Goal: Task Accomplishment & Management: Complete application form

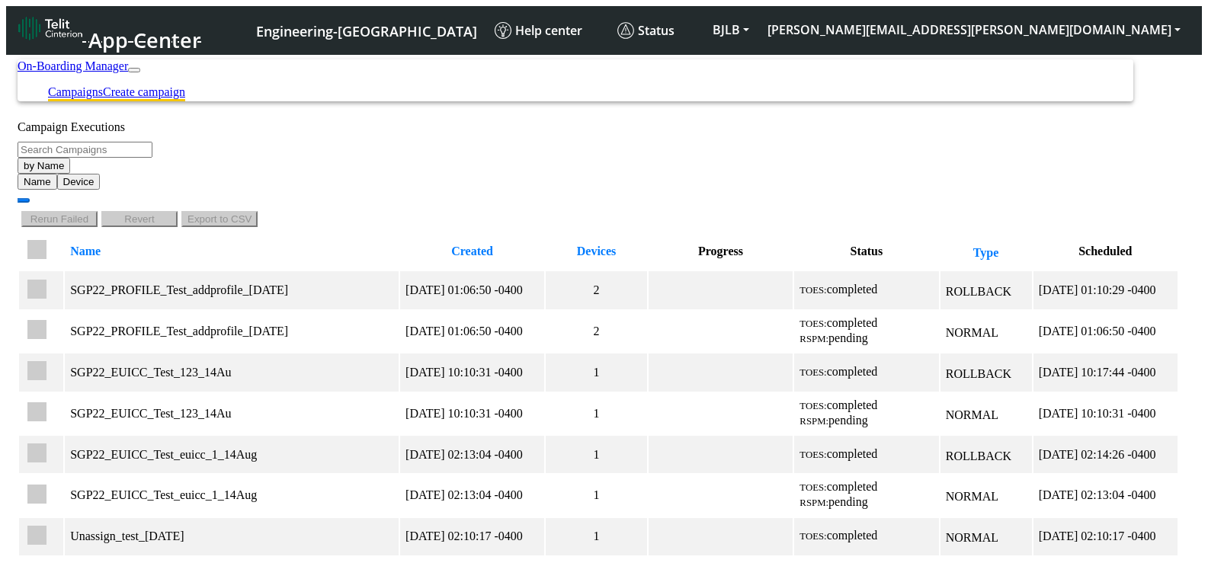
click at [185, 85] on link "Create campaign" at bounding box center [144, 91] width 82 height 13
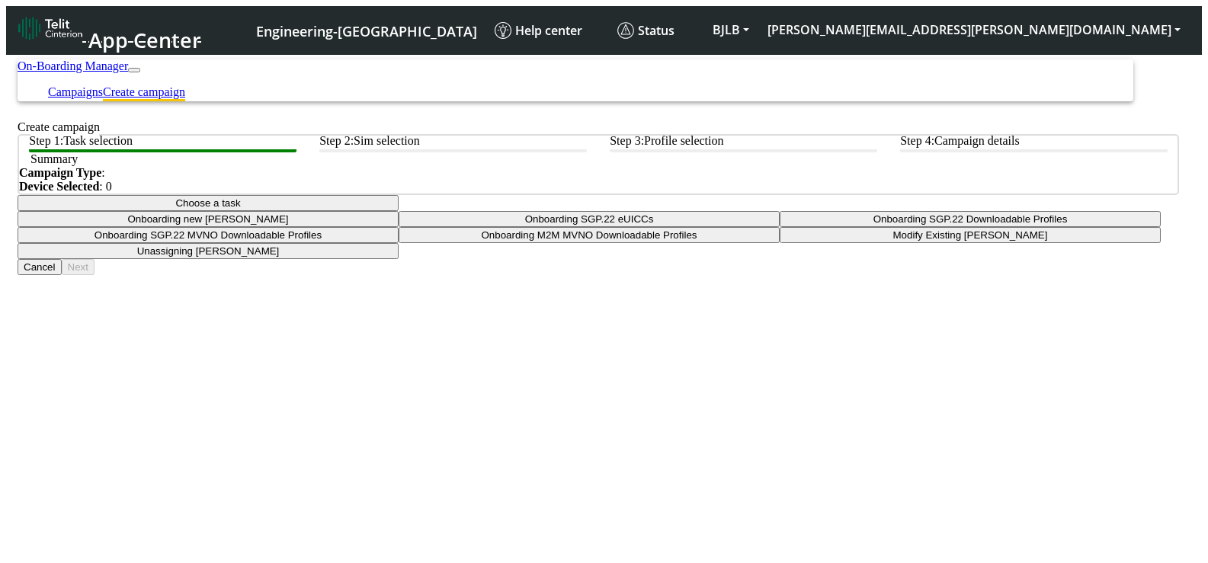
click at [399, 211] on button "Choose a task" at bounding box center [208, 203] width 381 height 16
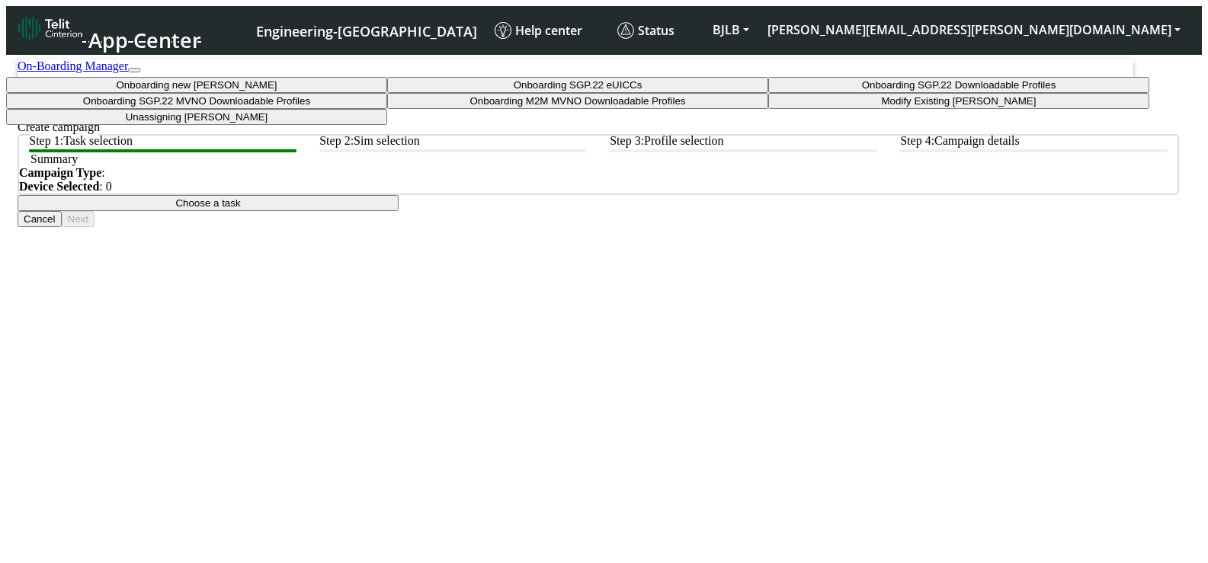
click at [768, 109] on taskiotp-dropdown "Modify Existing [PERSON_NAME]" at bounding box center [958, 101] width 381 height 16
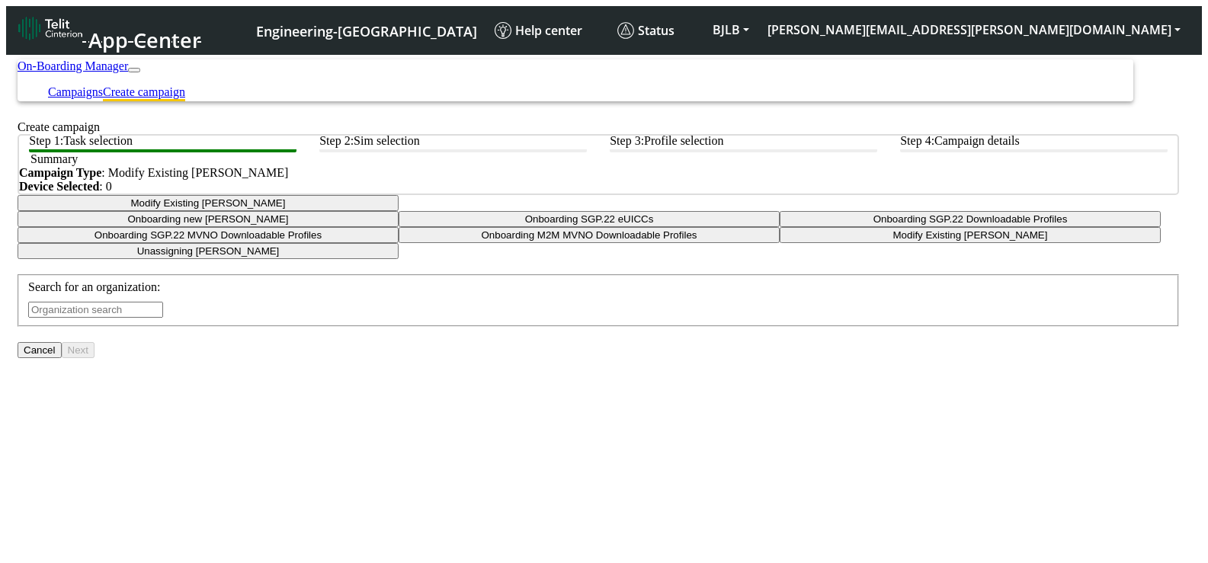
click at [163, 318] on input "text" at bounding box center [95, 310] width 135 height 16
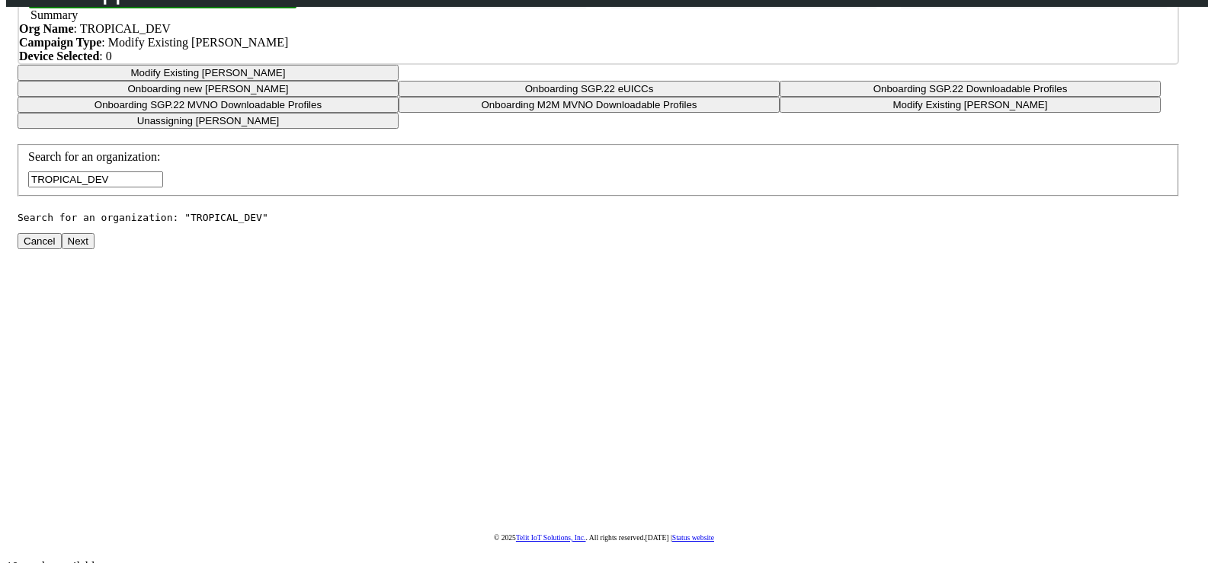
scroll to position [105, 0]
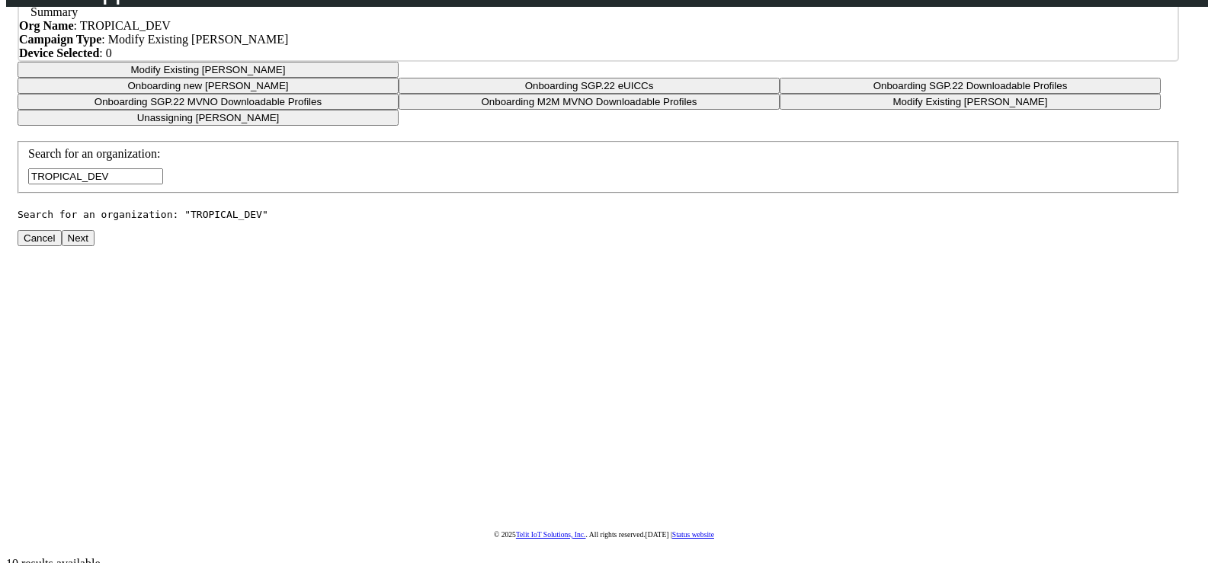
type input "TROPICAL_DEV"
click at [94, 246] on button "Next" at bounding box center [78, 238] width 33 height 16
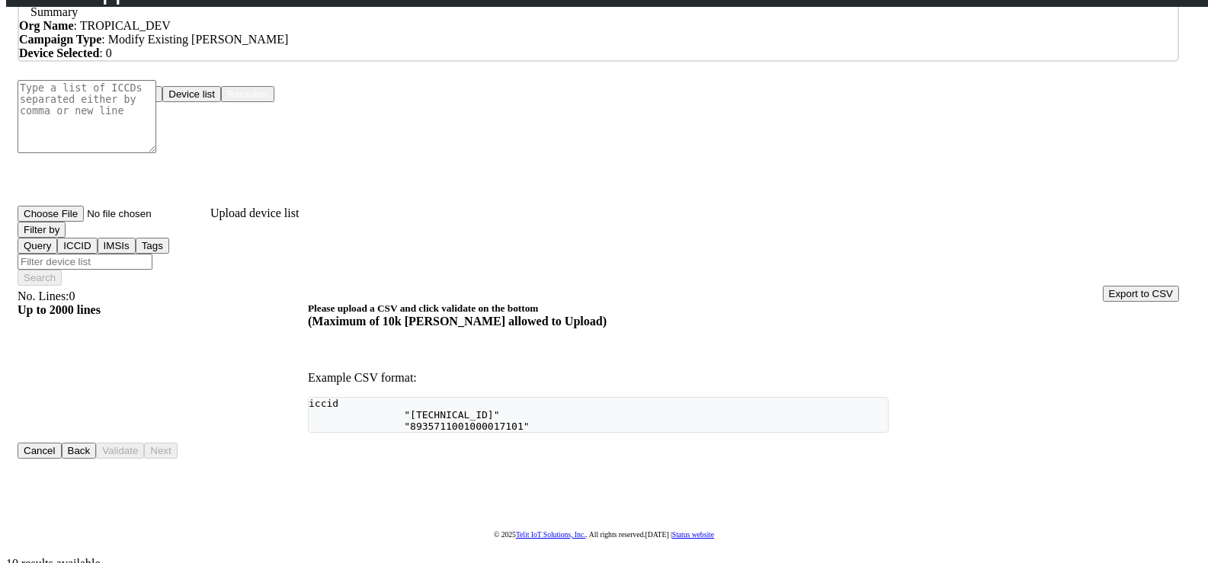
click at [162, 102] on button "Upload devices" at bounding box center [122, 94] width 82 height 16
click at [221, 102] on button "Device list" at bounding box center [191, 94] width 59 height 16
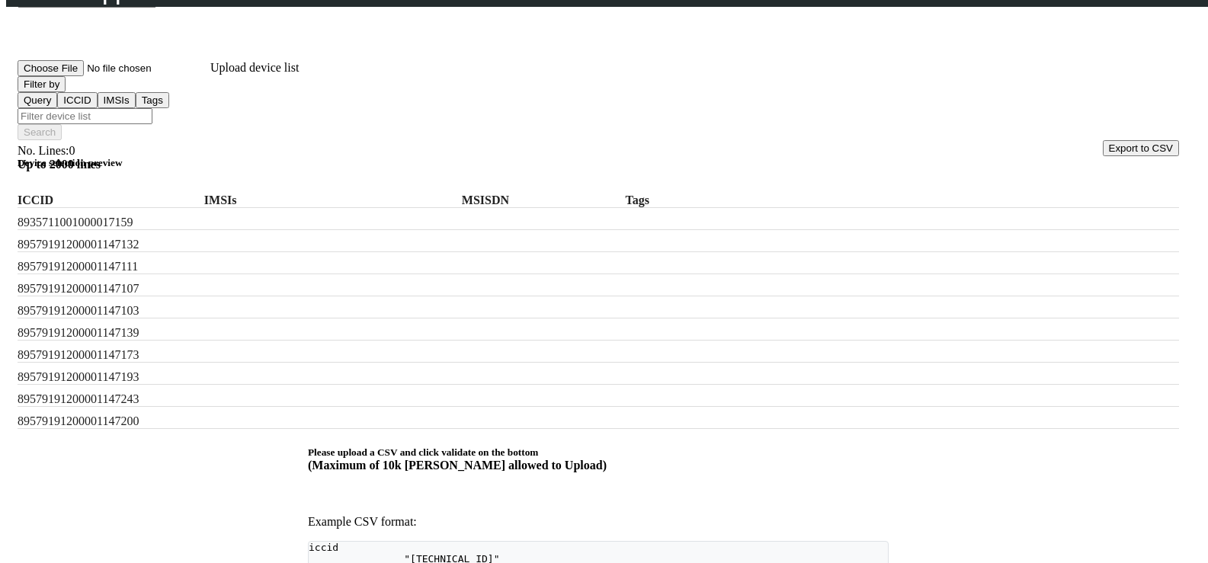
scroll to position [75, 0]
checkbox input "true"
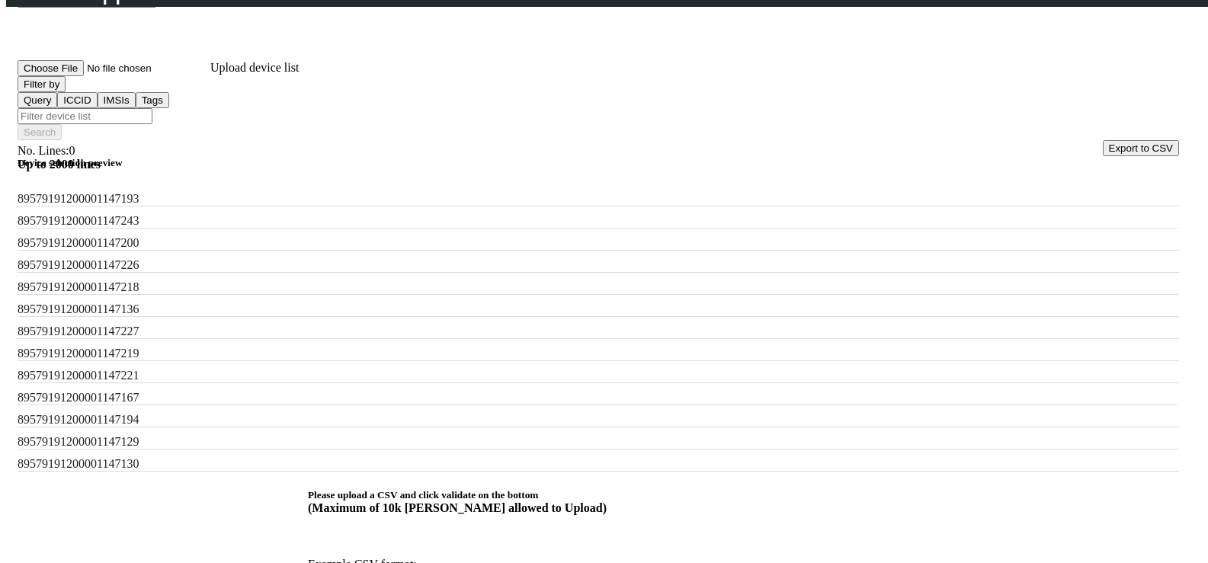
scroll to position [402, 0]
checkbox input "true"
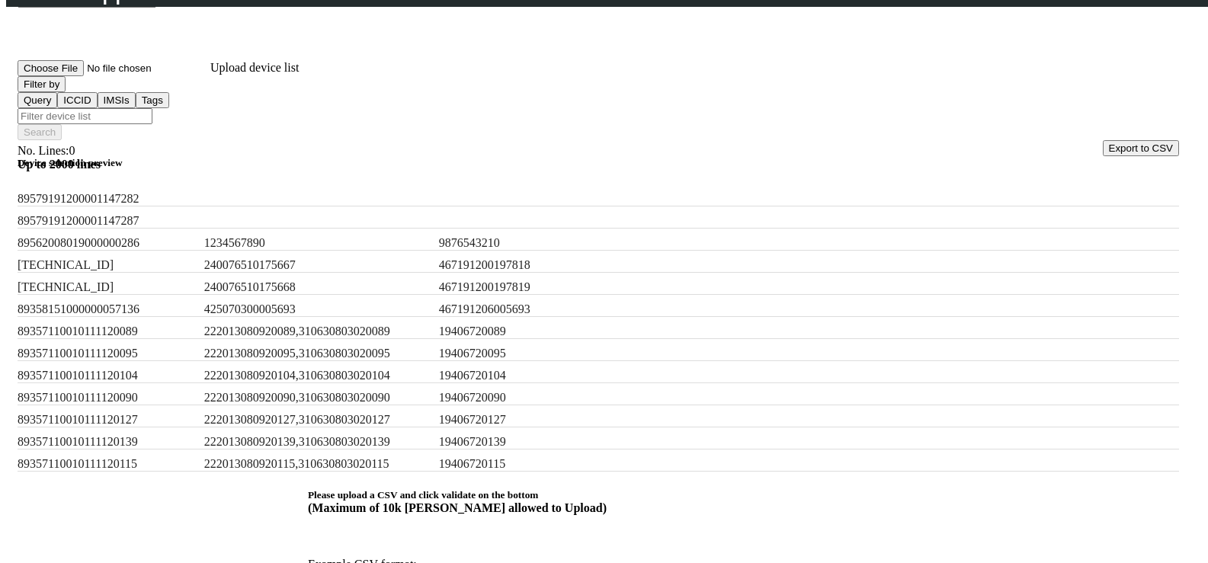
scroll to position [1385, 0]
drag, startPoint x: 239, startPoint y: 257, endPoint x: 454, endPoint y: 258, distance: 214.9
click at [433, 347] on label "222013080920095,310630803020095" at bounding box center [318, 354] width 229 height 14
copy label "222013080920095,310630803020095"
click at [136, 391] on label "89357110010111120090" at bounding box center [105, 398] width 175 height 14
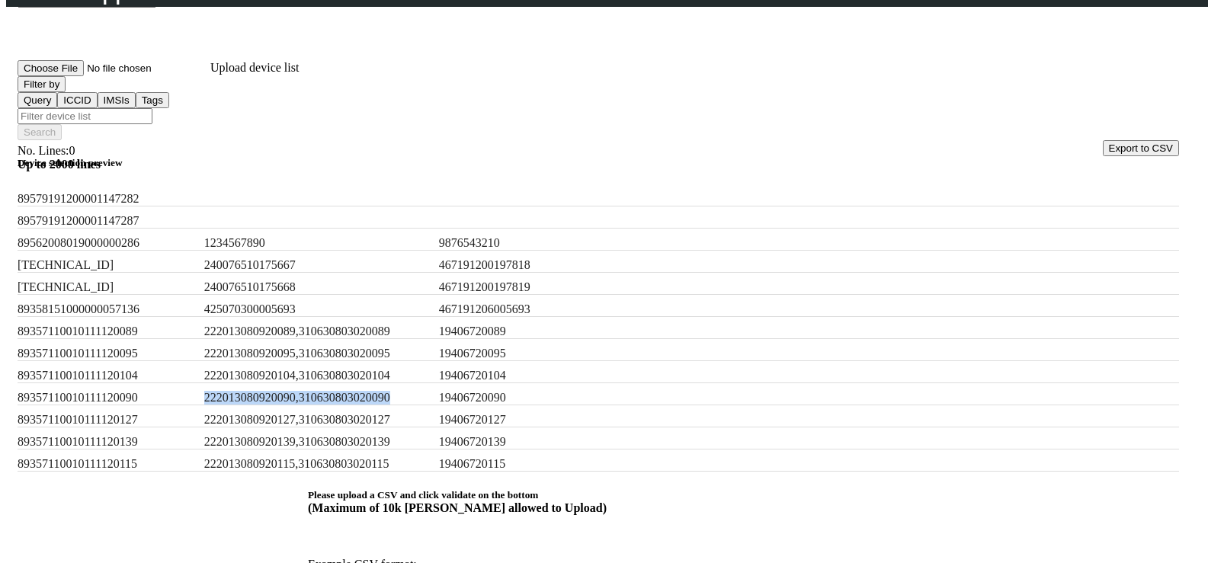
drag, startPoint x: 294, startPoint y: 322, endPoint x: 459, endPoint y: 320, distance: 164.6
click at [433, 391] on label "222013080920090,310630803020090" at bounding box center [318, 398] width 229 height 14
copy label "222013080920090,310630803020090"
click at [51, 157] on h5 "Device selection preview" at bounding box center [598, 163] width 1161 height 12
click at [152, 108] on input "Filter device list" at bounding box center [85, 116] width 135 height 16
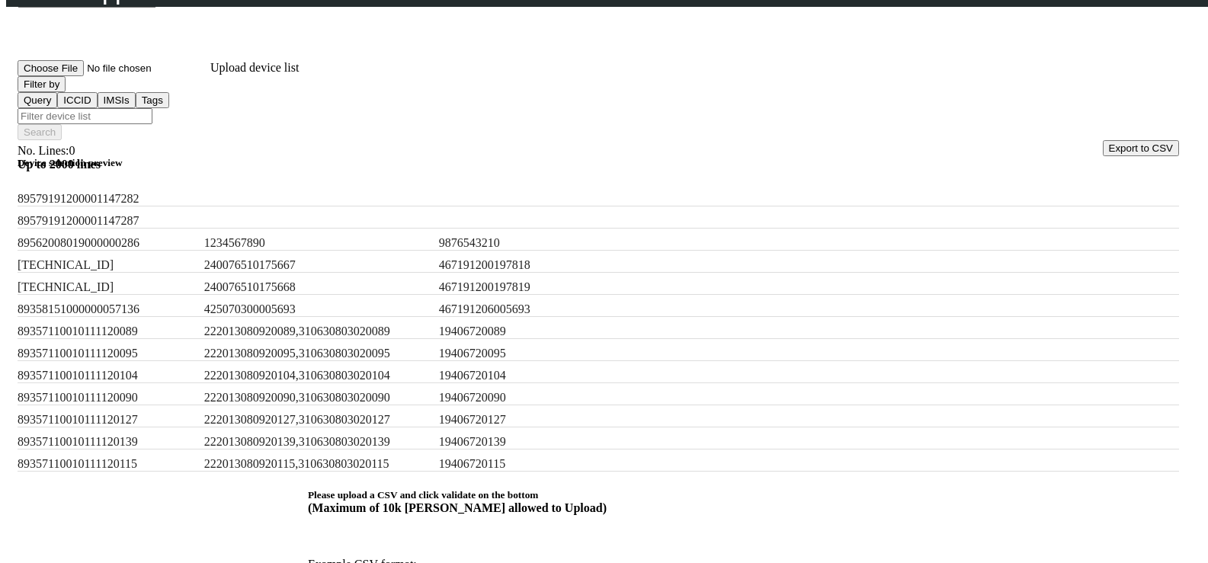
click at [66, 92] on button "Filter by" at bounding box center [42, 84] width 48 height 16
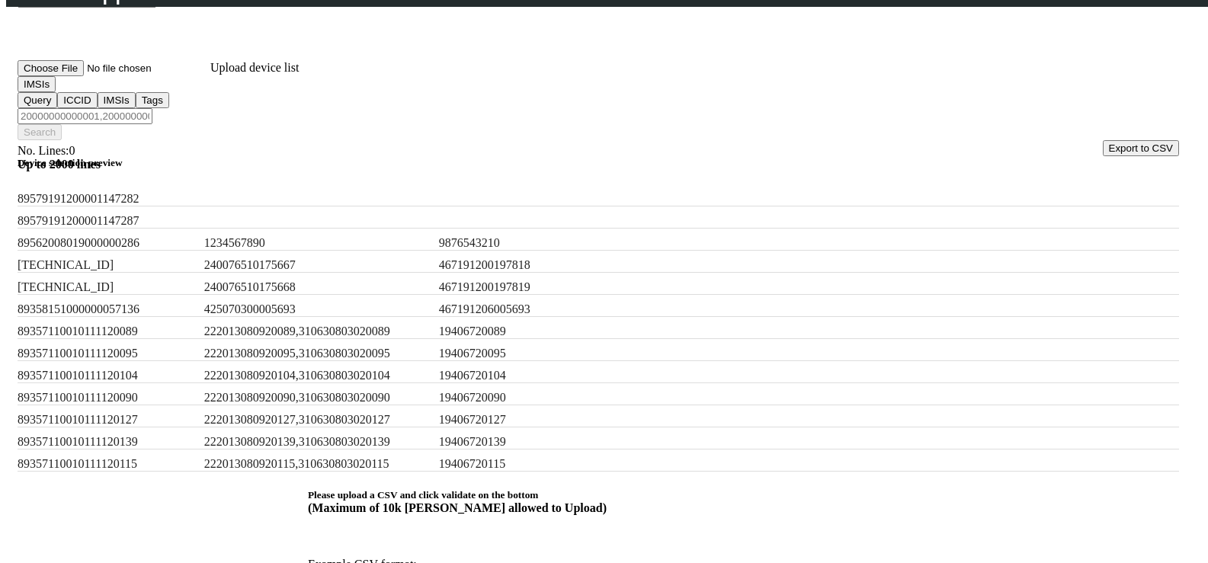
click at [152, 108] on input "Filter device list" at bounding box center [85, 116] width 135 height 16
paste input "222013080920095,310630803020095,222013080920090,310630803020090"
type input "222013080920095,310630803020095,222013080920090,310630803020090"
click at [62, 124] on button "Search" at bounding box center [40, 132] width 44 height 16
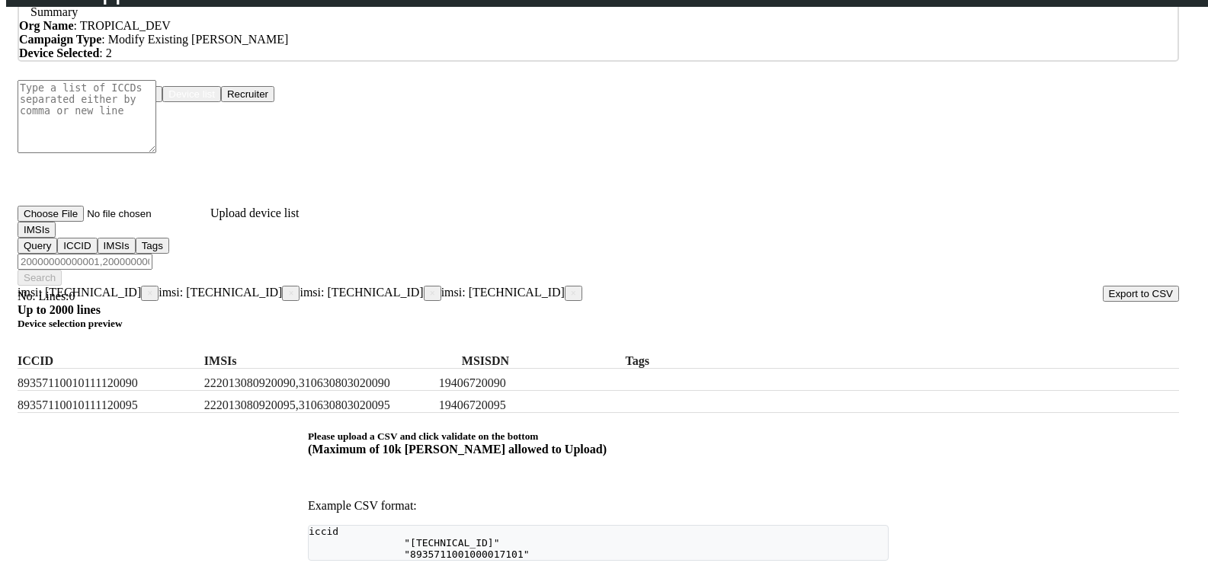
scroll to position [0, 0]
click at [152, 288] on span "×" at bounding box center [149, 293] width 5 height 11
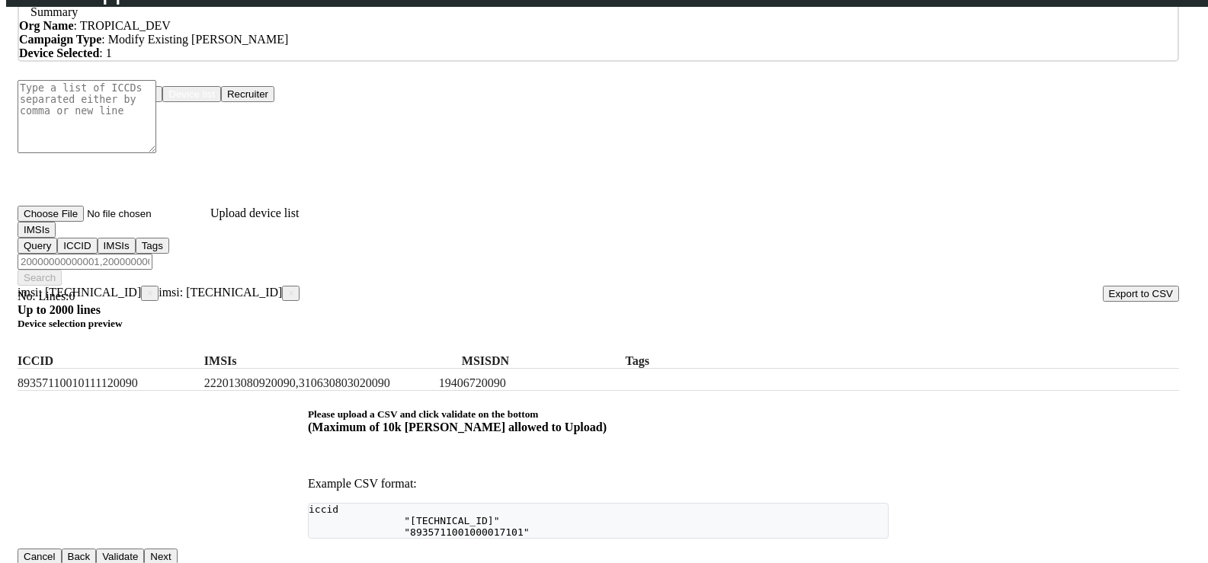
click at [152, 288] on span "×" at bounding box center [149, 293] width 5 height 11
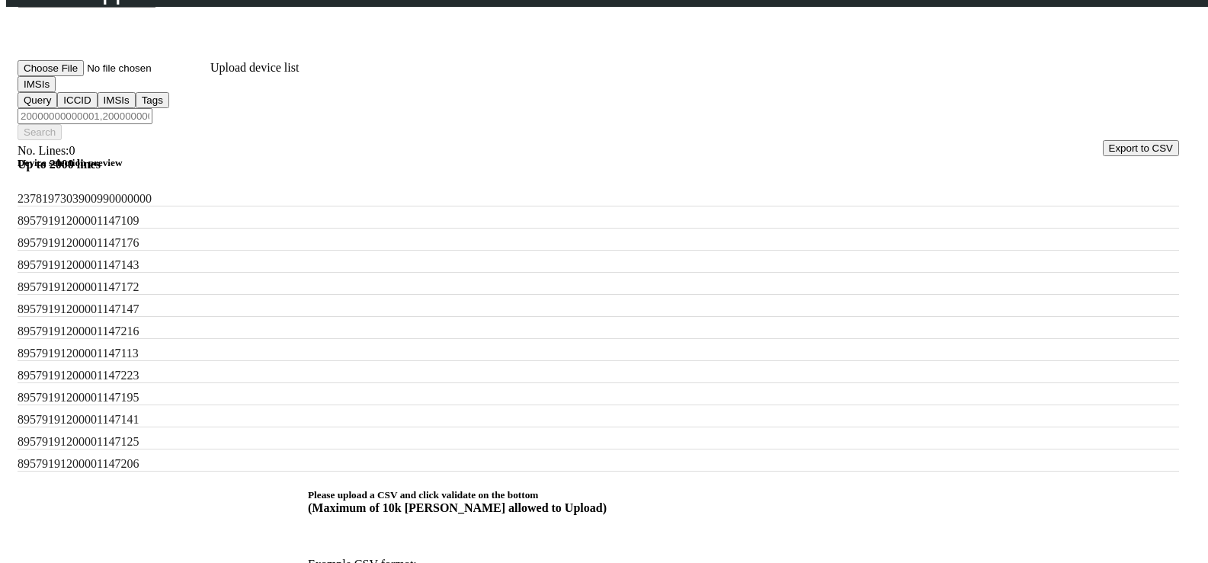
scroll to position [776, 0]
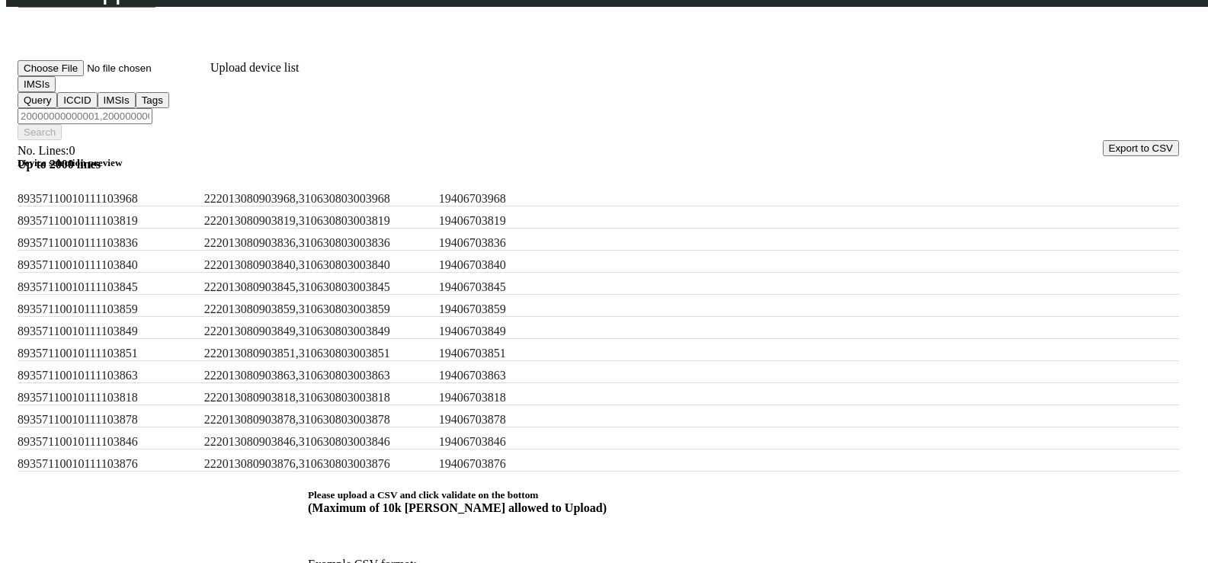
scroll to position [1385, 0]
drag, startPoint x: 240, startPoint y: 354, endPoint x: 454, endPoint y: 363, distance: 214.3
click at [433, 413] on label "222013080903878,310630803003878" at bounding box center [318, 420] width 229 height 14
copy label "222013080903878,310630803003878"
click at [152, 108] on input "Filter device list" at bounding box center [85, 116] width 135 height 16
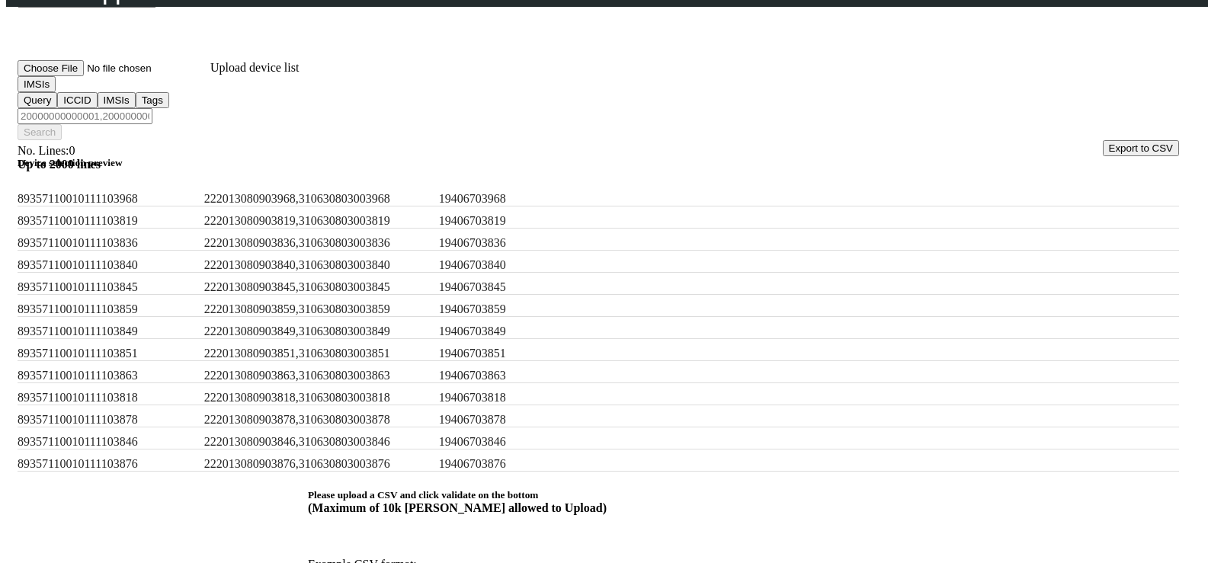
paste input "222013080920095,222013080920090,222013080903878"
type input "222013080920095,222013080920090,222013080903878"
click at [62, 124] on button "Search" at bounding box center [40, 132] width 44 height 16
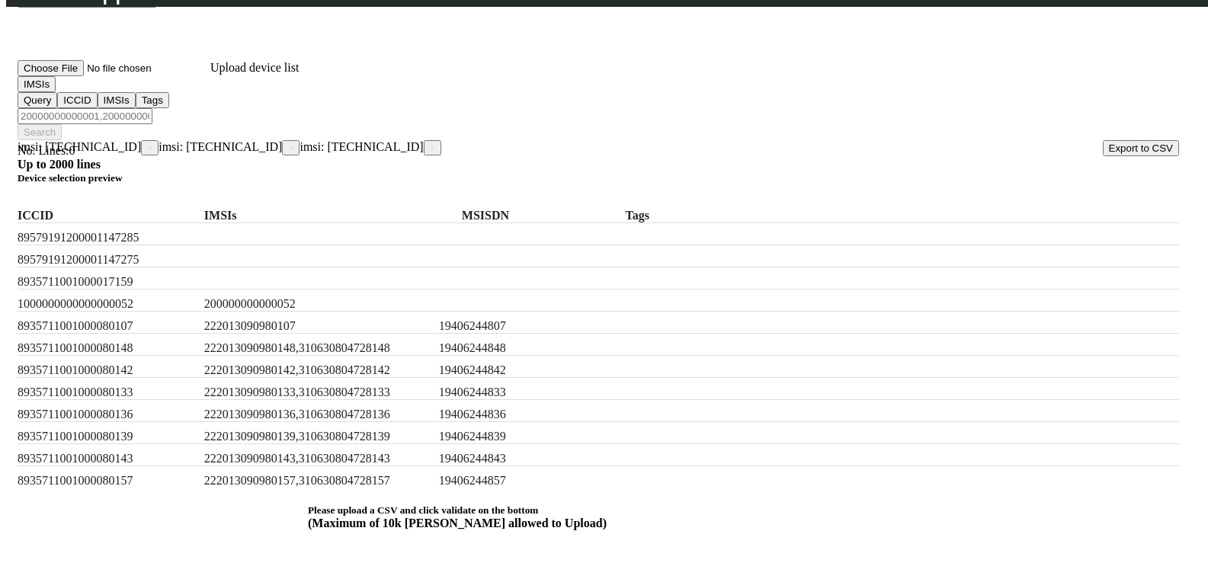
scroll to position [114, 0]
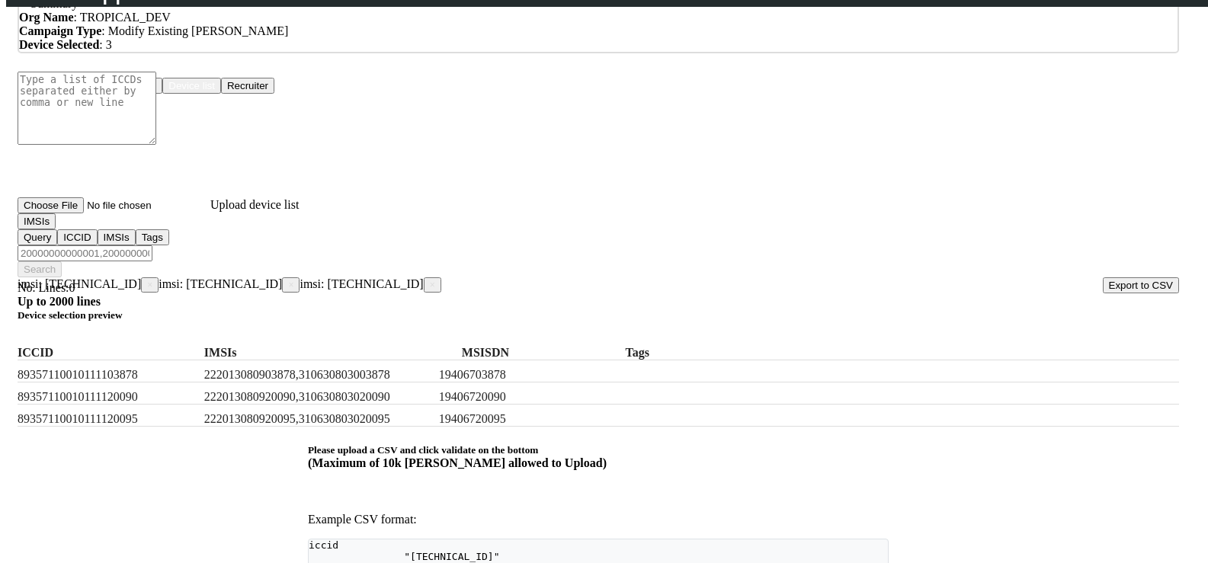
click at [152, 280] on span "×" at bounding box center [149, 285] width 5 height 11
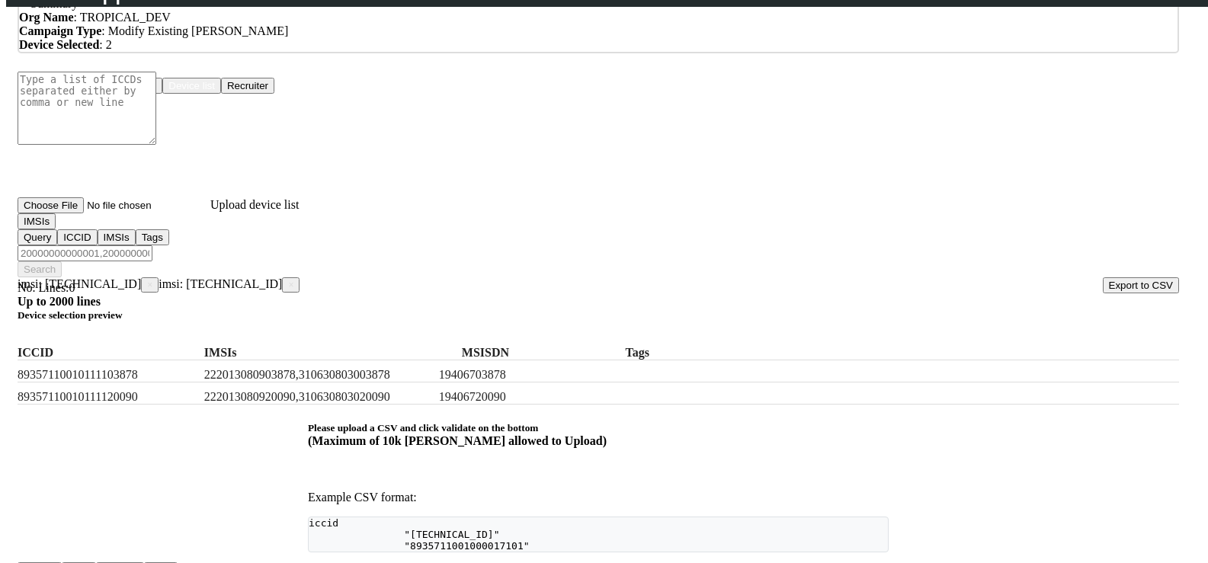
scroll to position [105, 0]
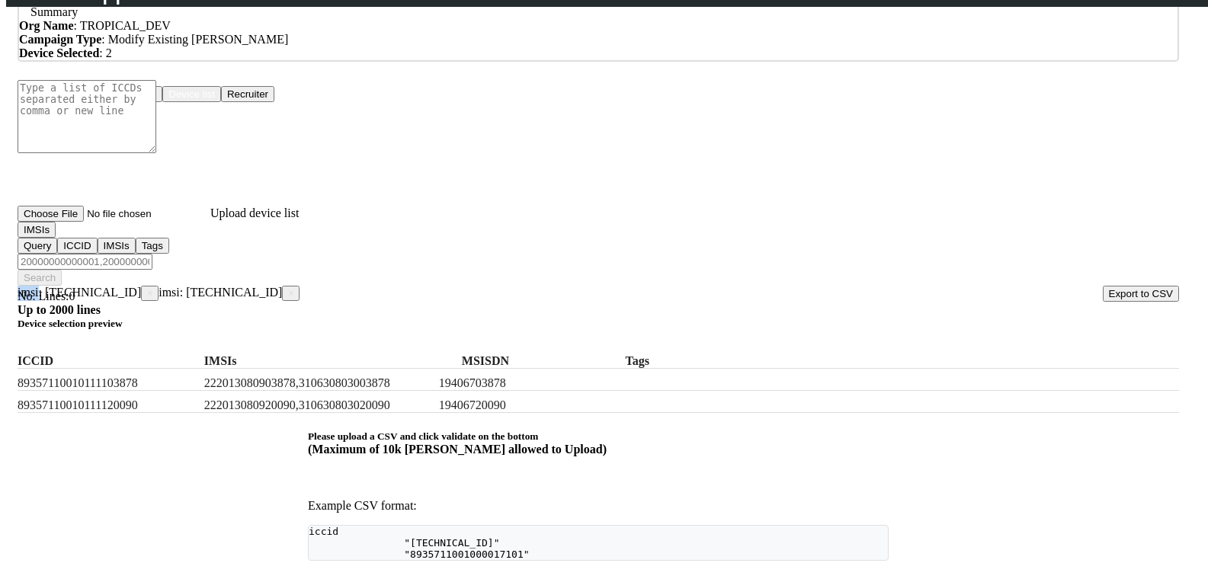
click at [162, 286] on app-search-filters "imsi: [TECHNICAL_ID] × imsi: [TECHNICAL_ID] ×" at bounding box center [159, 292] width 282 height 13
click at [152, 288] on span "×" at bounding box center [149, 293] width 5 height 11
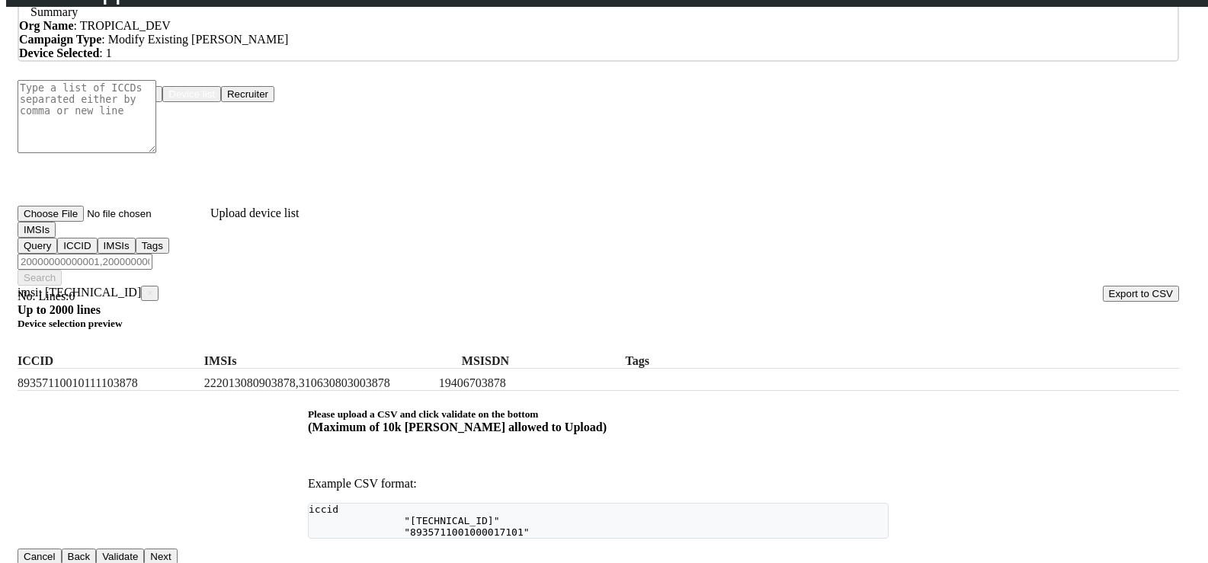
click at [152, 288] on span "×" at bounding box center [149, 293] width 5 height 11
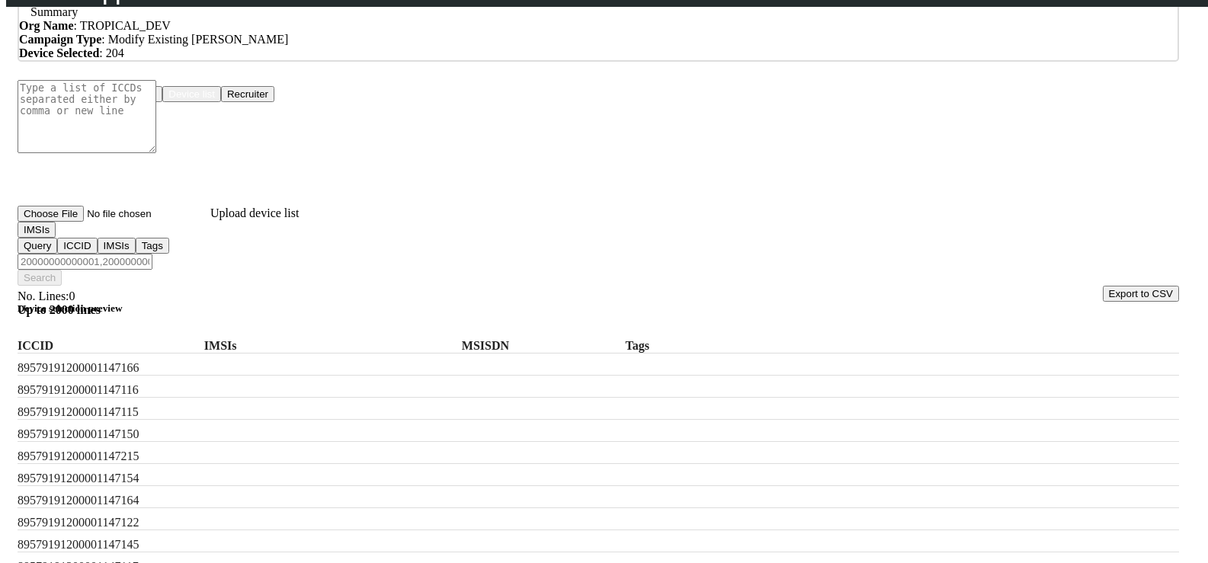
drag, startPoint x: 249, startPoint y: 294, endPoint x: 274, endPoint y: 284, distance: 26.3
click at [249, 303] on div "Device selection preview ICCID IMSIs MSISDN Tags [TECHNICAL_ID] 895791912000011…" at bounding box center [598, 460] width 1161 height 315
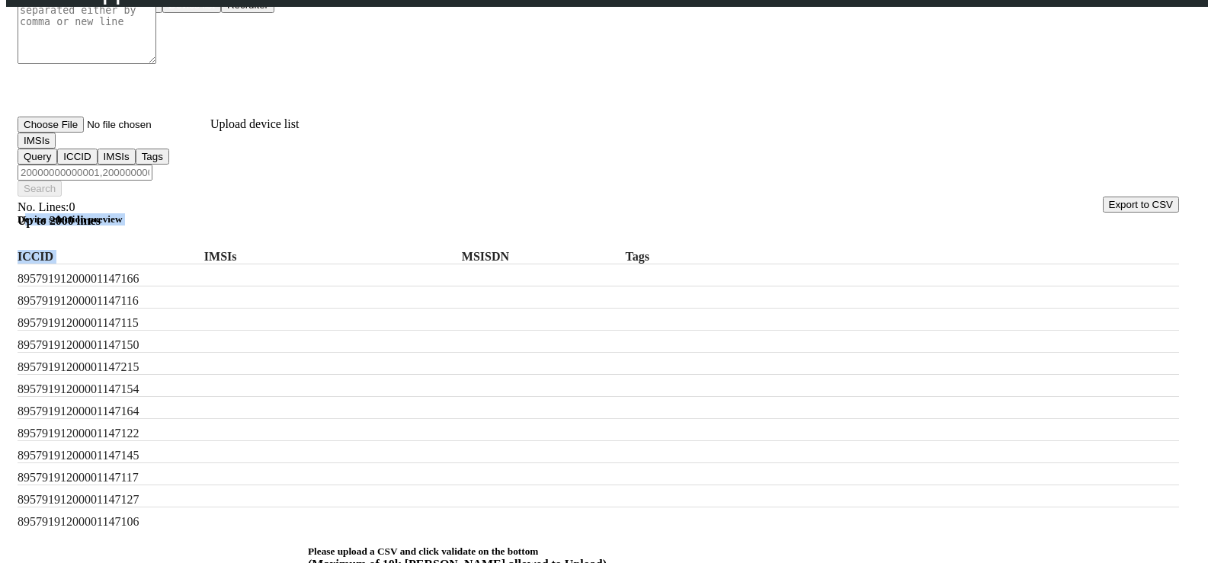
scroll to position [251, 0]
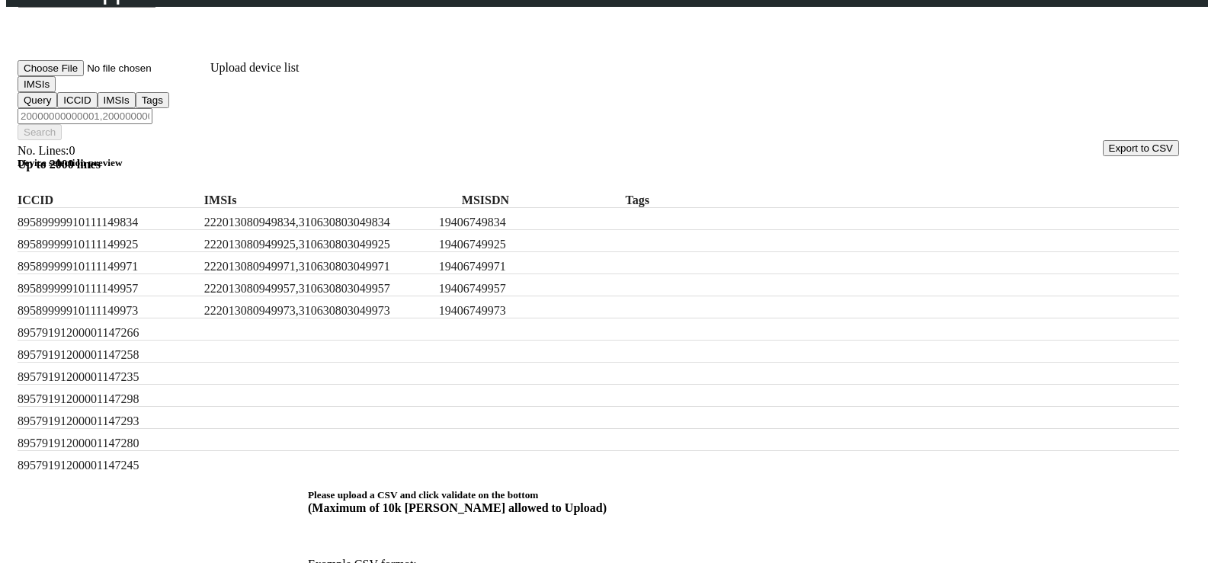
checkbox input "true"
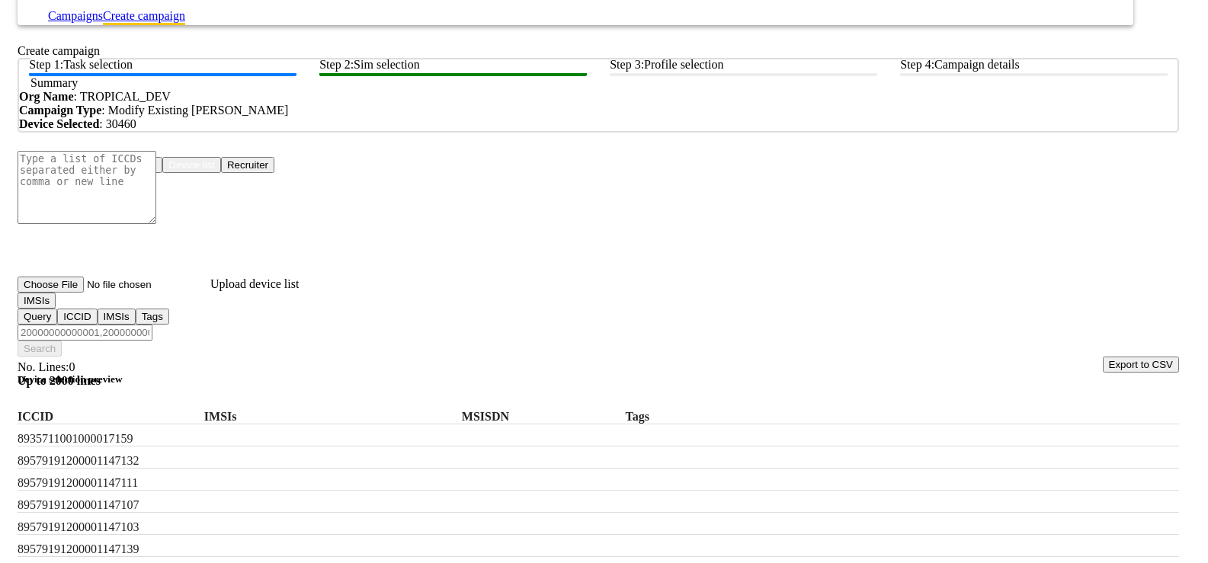
scroll to position [0, 0]
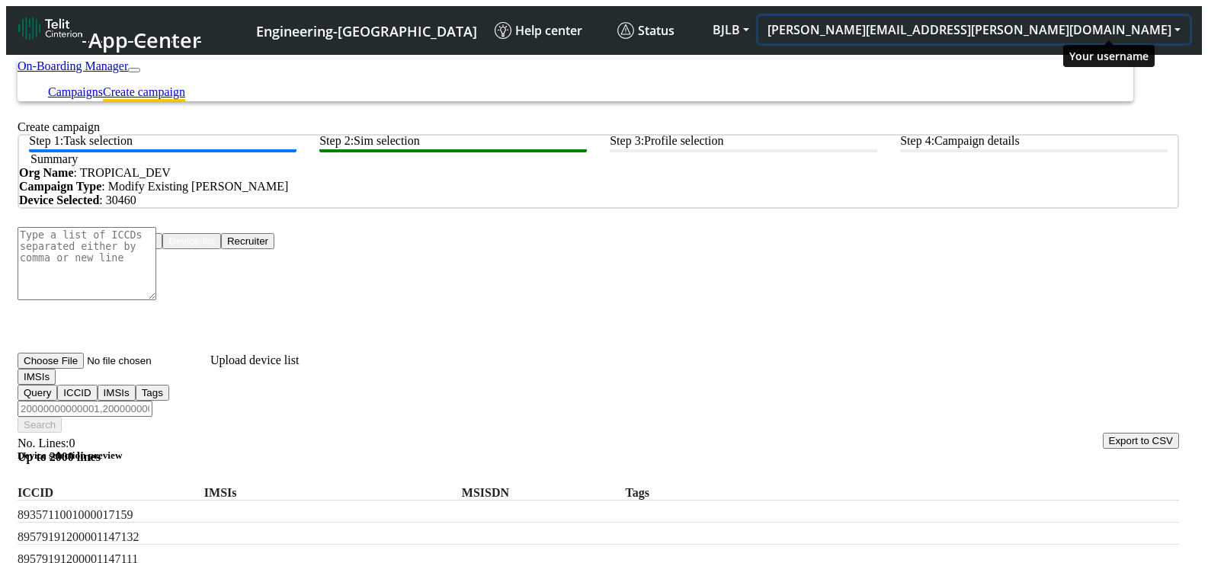
click at [1094, 24] on button "[PERSON_NAME][EMAIL_ADDRESS][PERSON_NAME][DOMAIN_NAME]" at bounding box center [973, 29] width 431 height 27
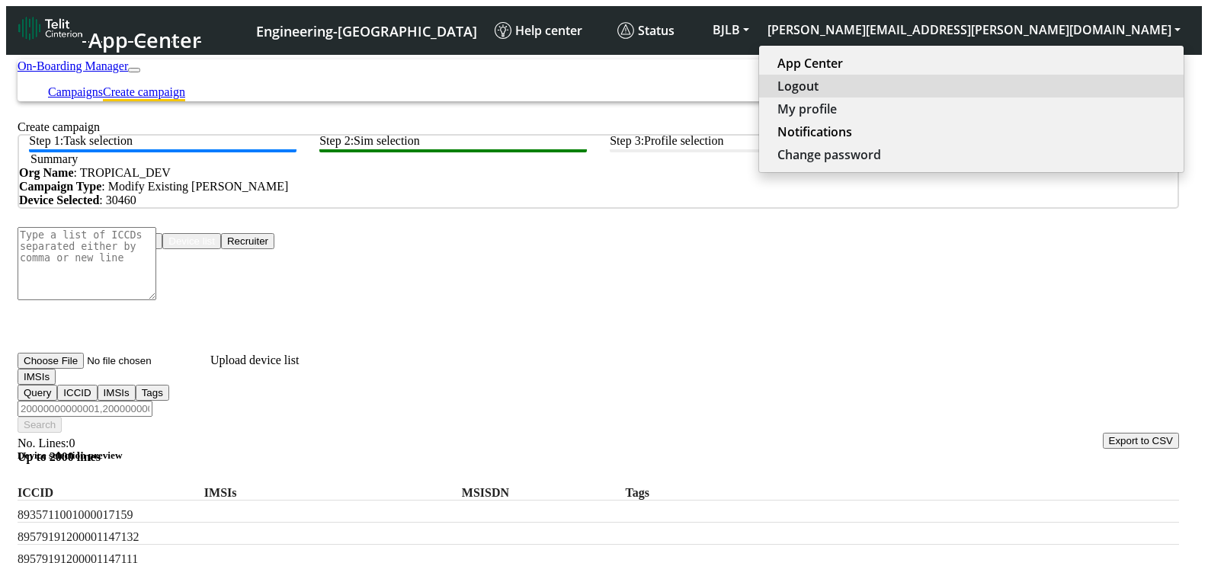
click at [1046, 85] on button "Logout" at bounding box center [971, 86] width 424 height 23
